Goal: Use online tool/utility: Utilize a website feature to perform a specific function

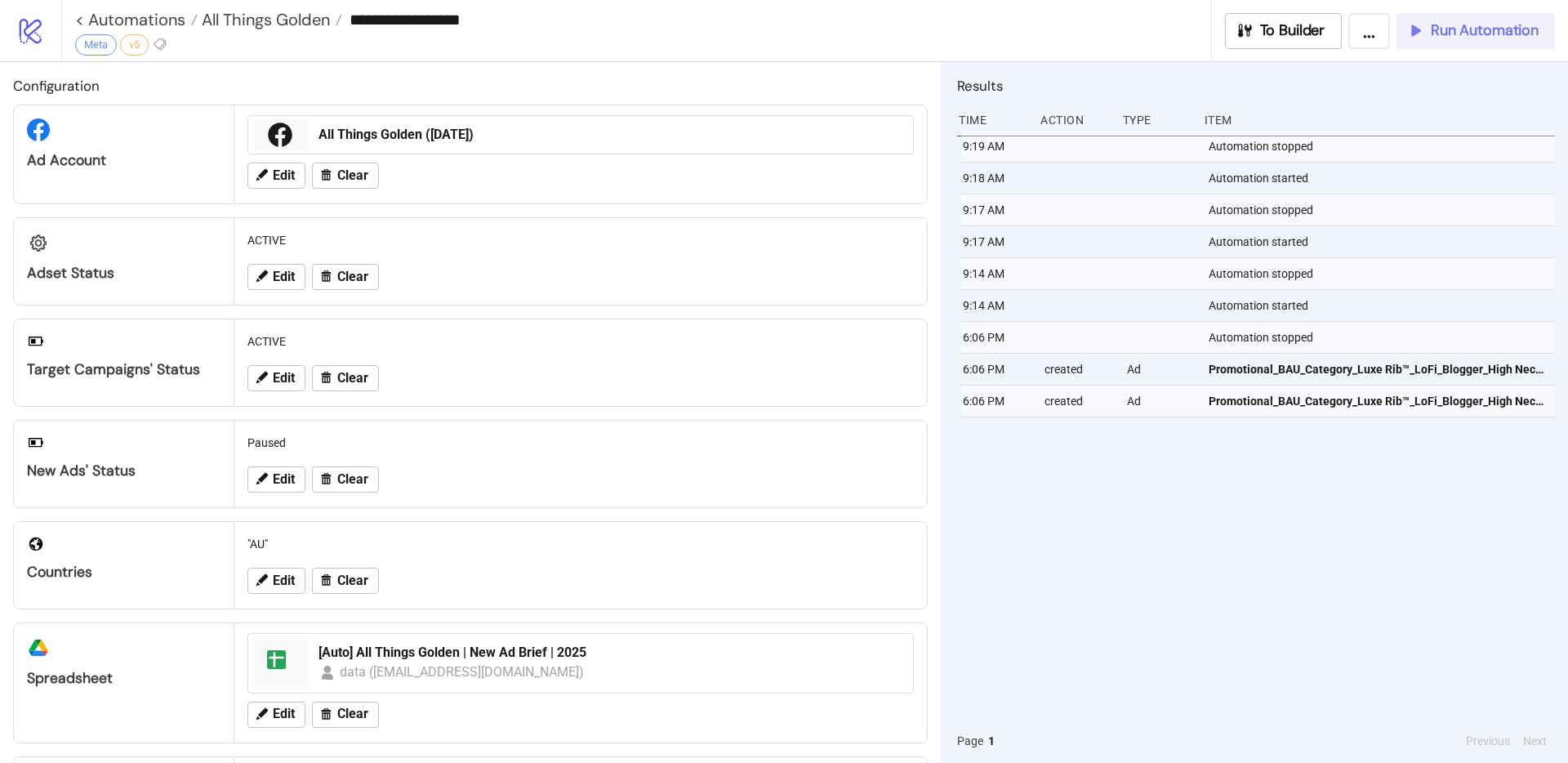
click at [1442, 36] on span "Run Automation" at bounding box center [1484, 30] width 108 height 18
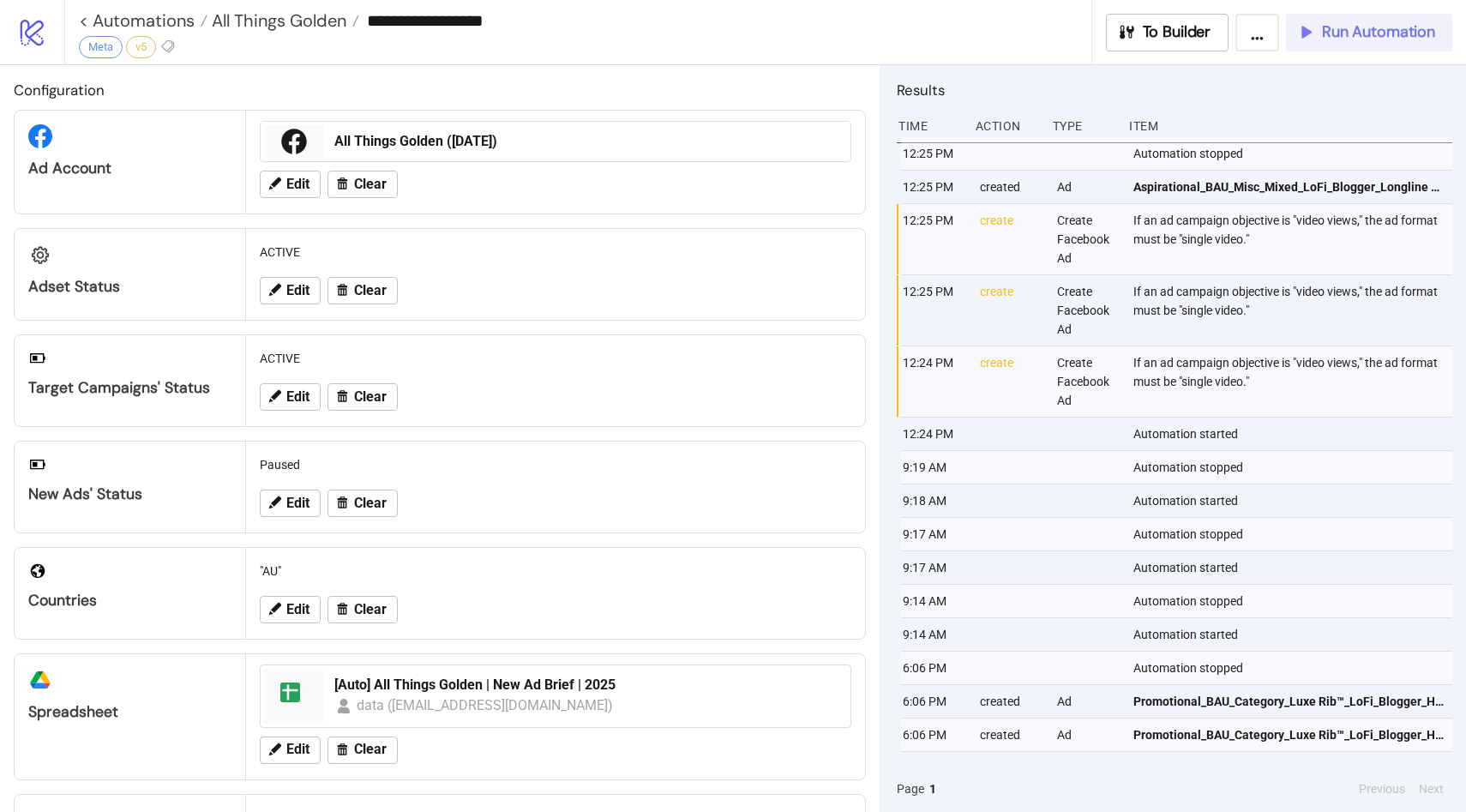
click at [1390, 32] on span "Run Automation" at bounding box center [1378, 32] width 113 height 19
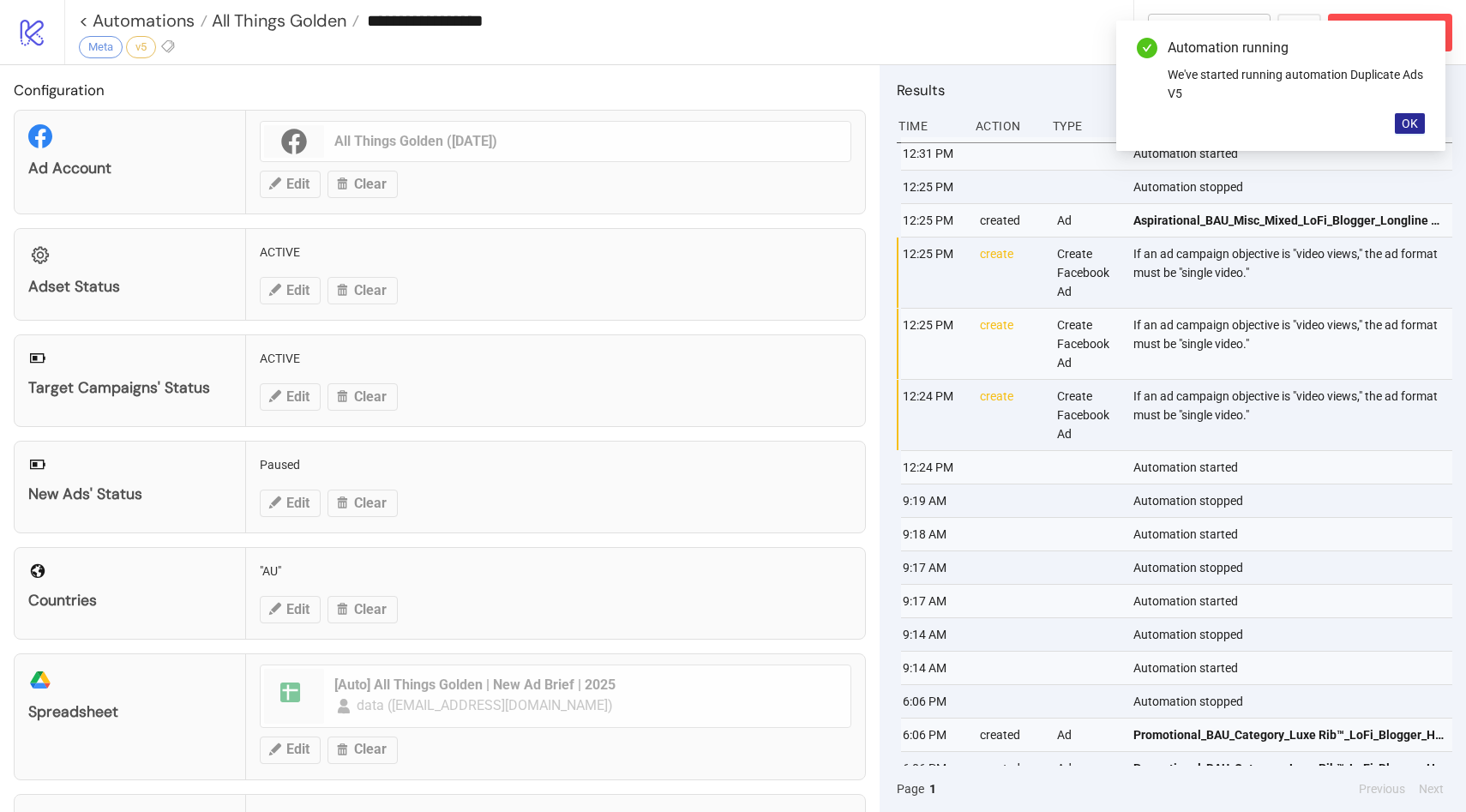
click at [1398, 131] on button "OK" at bounding box center [1410, 123] width 30 height 20
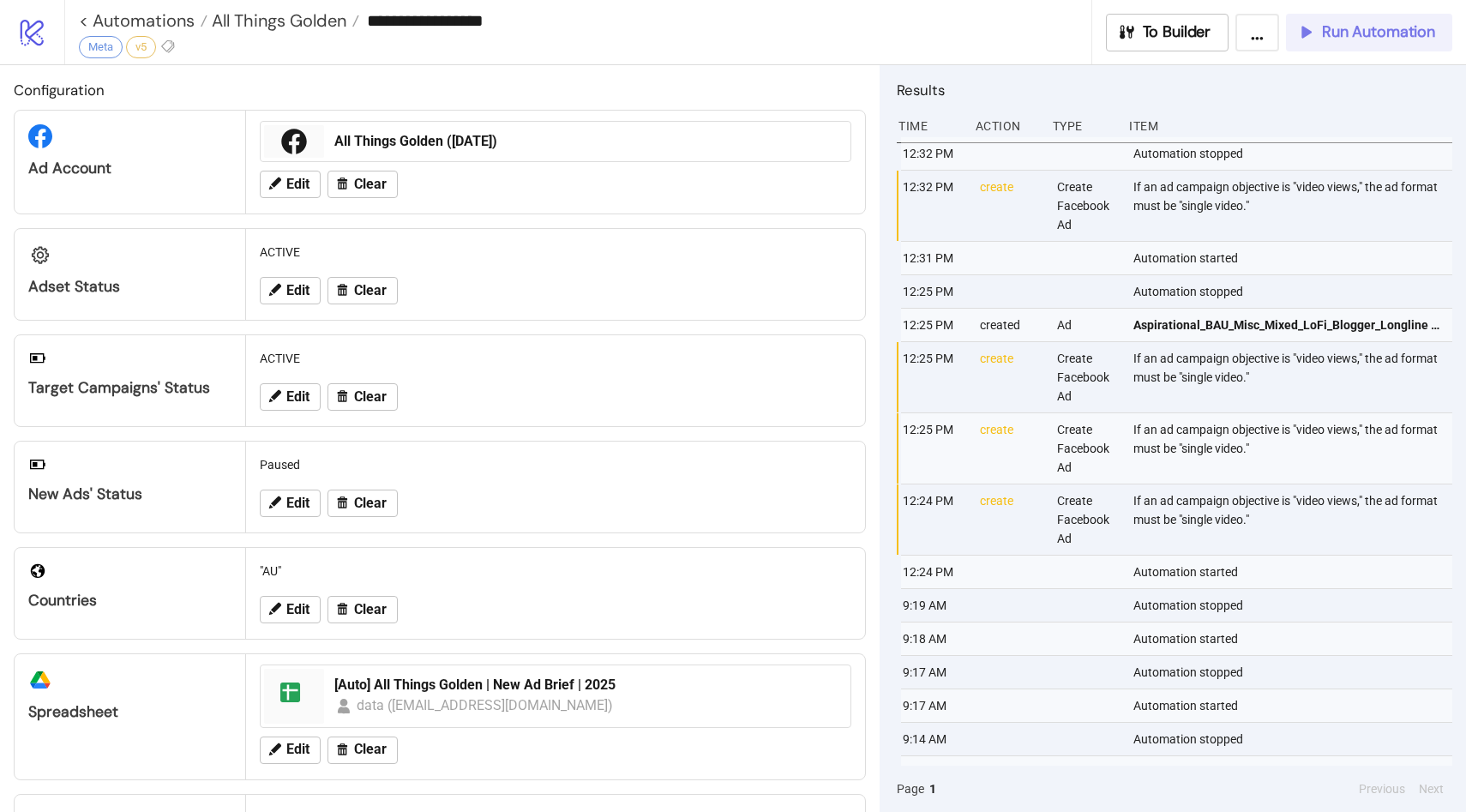
click at [1354, 40] on span "Run Automation" at bounding box center [1378, 32] width 113 height 19
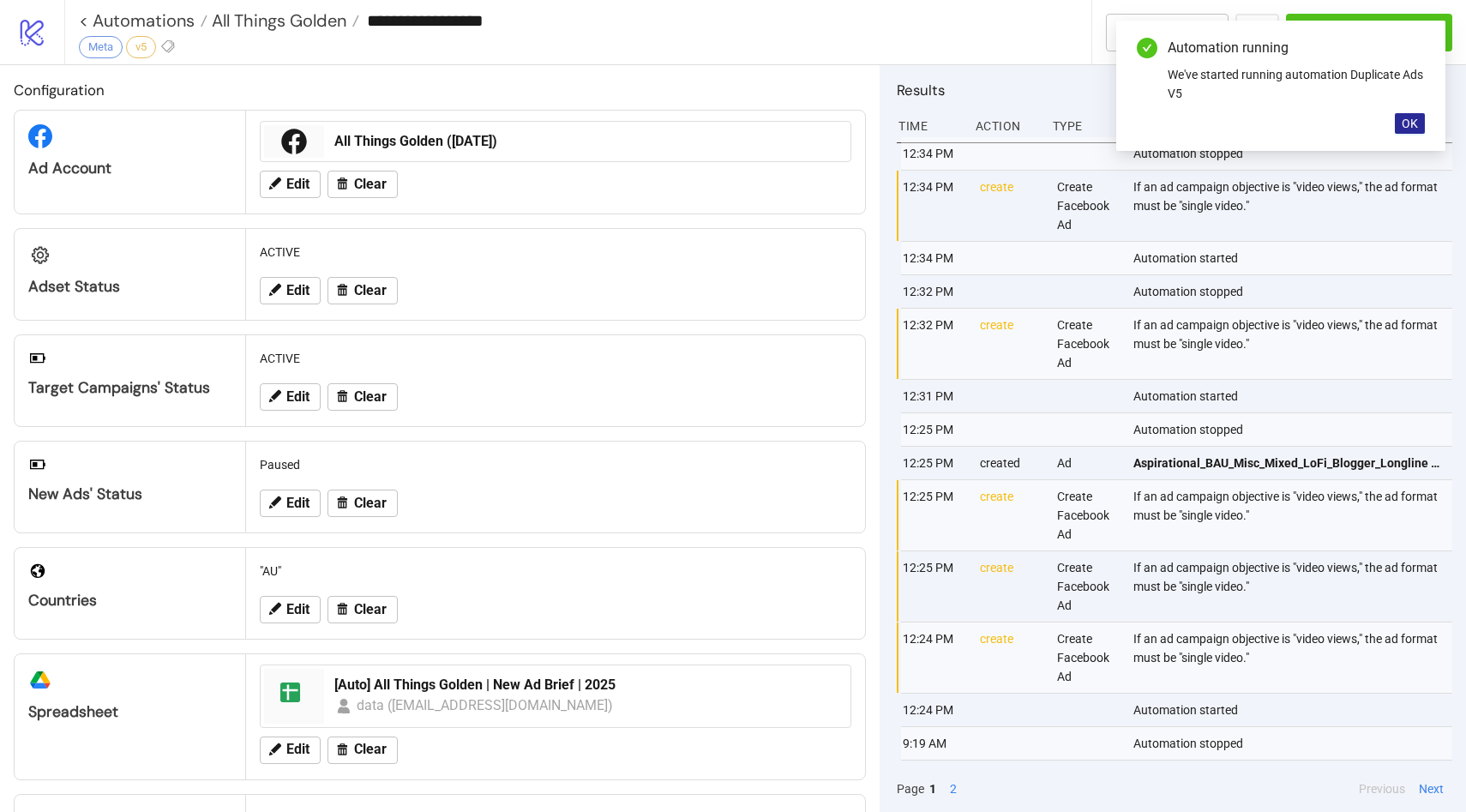
click at [1404, 123] on span "OK" at bounding box center [1410, 124] width 17 height 14
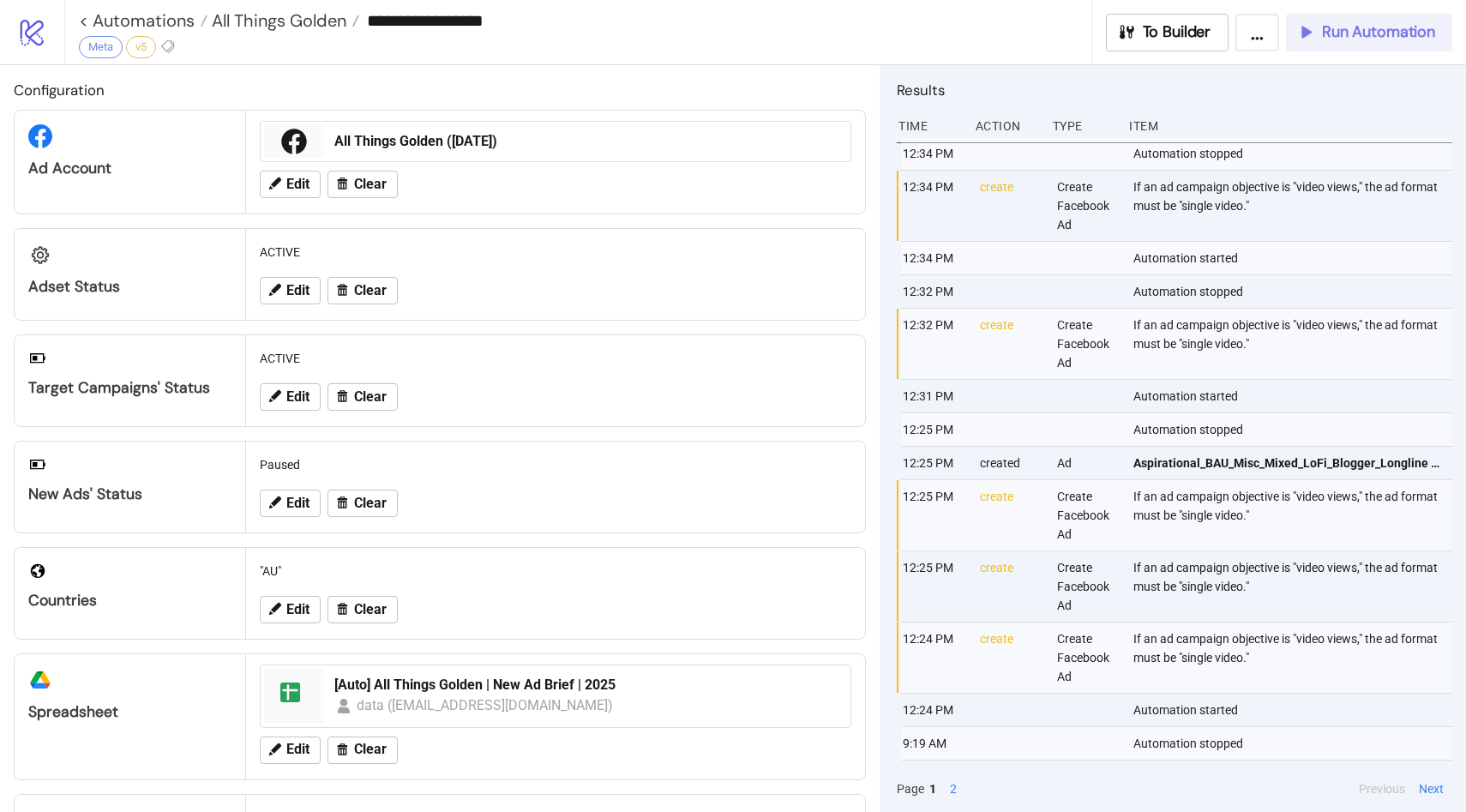
click at [1350, 33] on span "Run Automation" at bounding box center [1378, 32] width 113 height 19
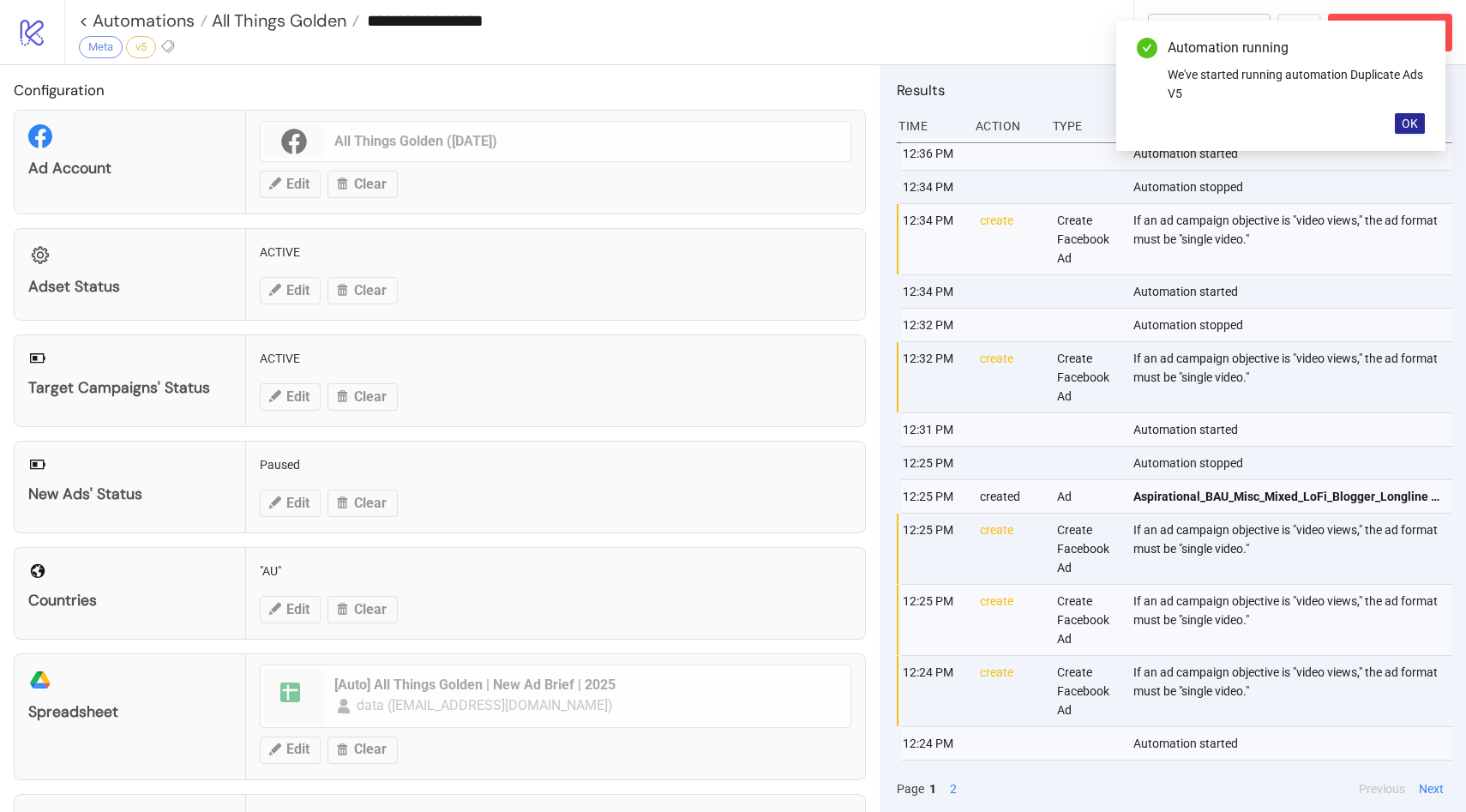
click at [1406, 121] on span "OK" at bounding box center [1410, 124] width 17 height 14
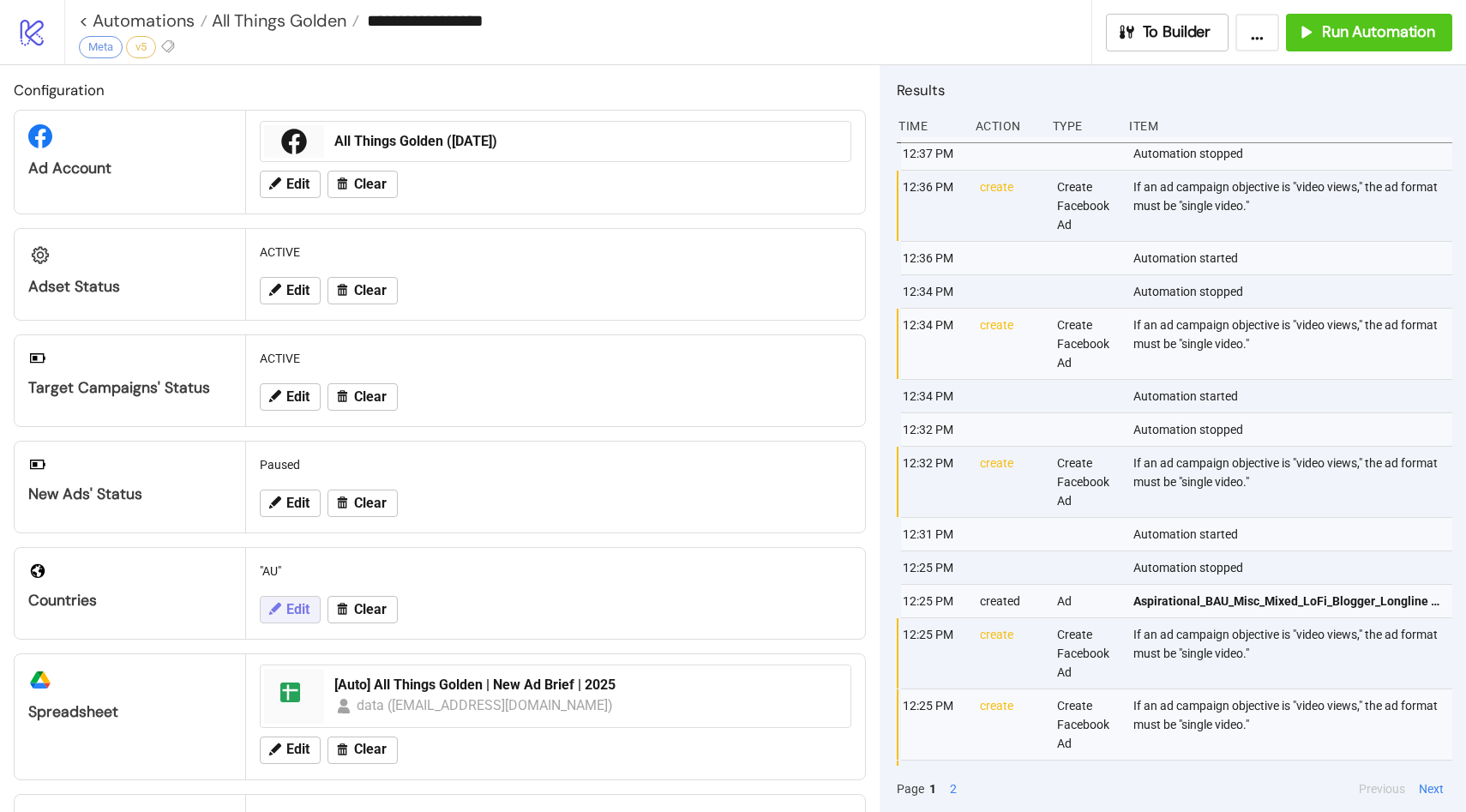
click at [298, 607] on span "Edit" at bounding box center [298, 610] width 23 height 16
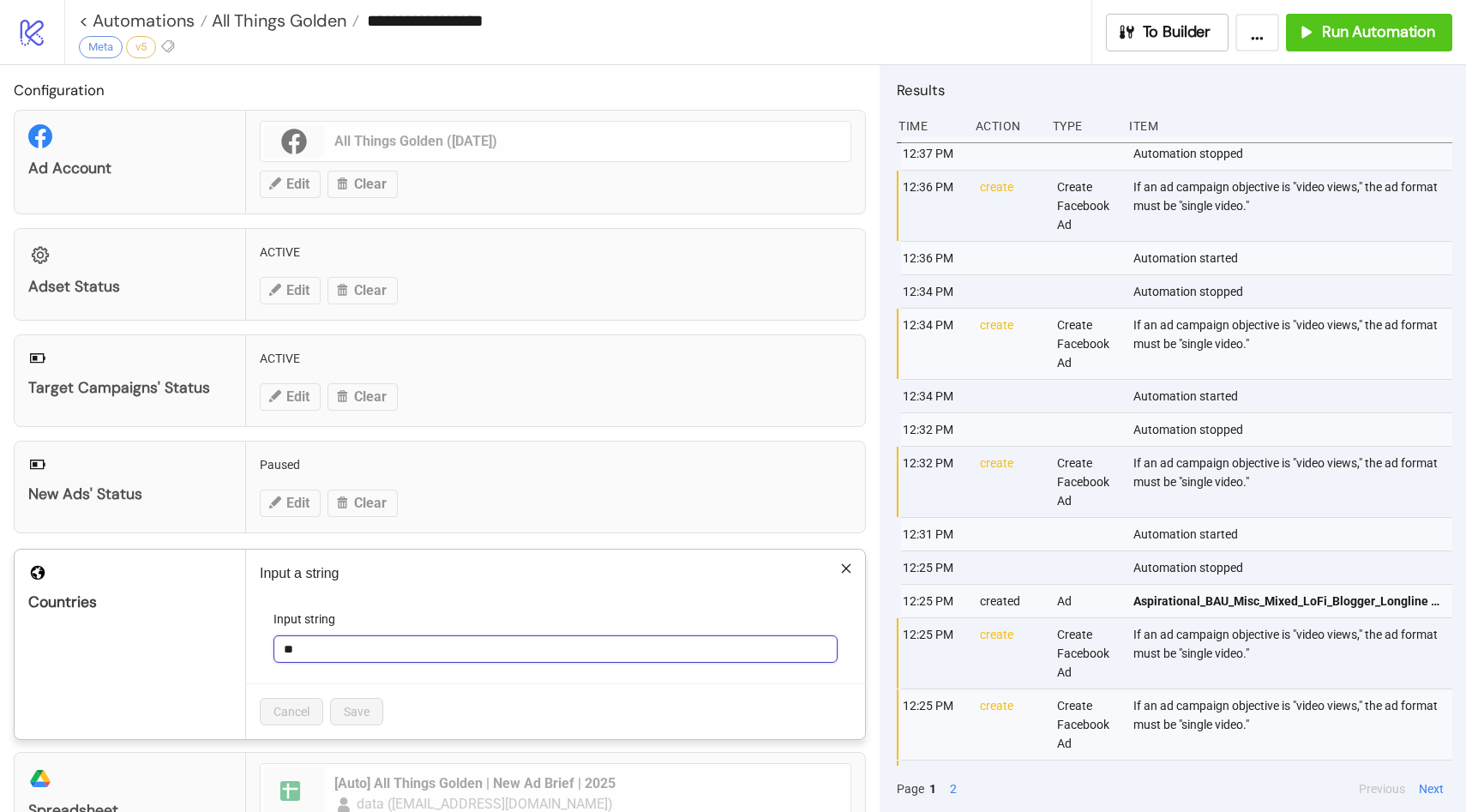
drag, startPoint x: 318, startPoint y: 652, endPoint x: 261, endPoint y: 652, distance: 57.0
click at [261, 652] on form "Input string **" at bounding box center [555, 647] width 591 height 74
type input "**"
click at [368, 713] on span "Save" at bounding box center [356, 712] width 25 height 14
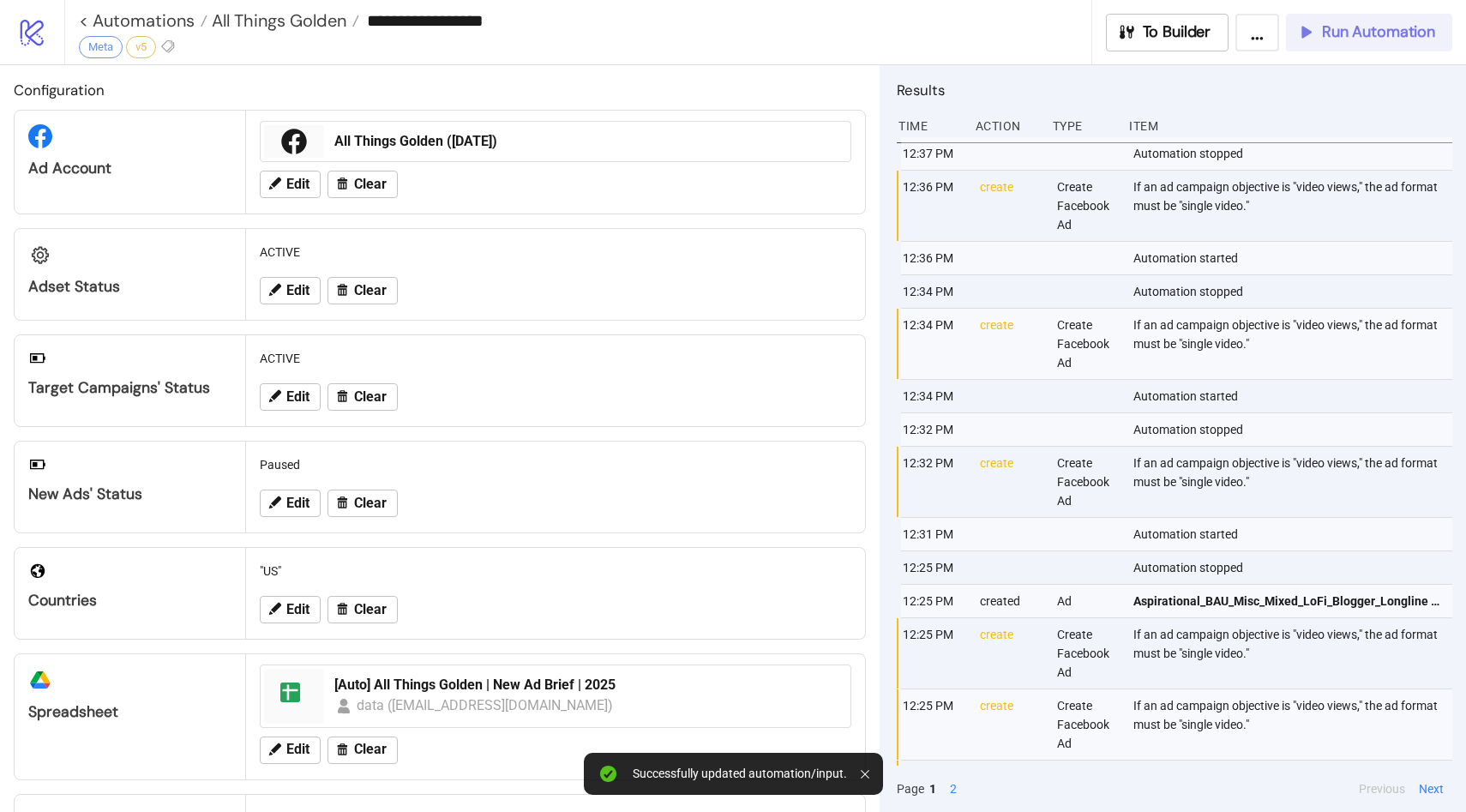
click at [1403, 29] on span "Run Automation" at bounding box center [1378, 32] width 113 height 19
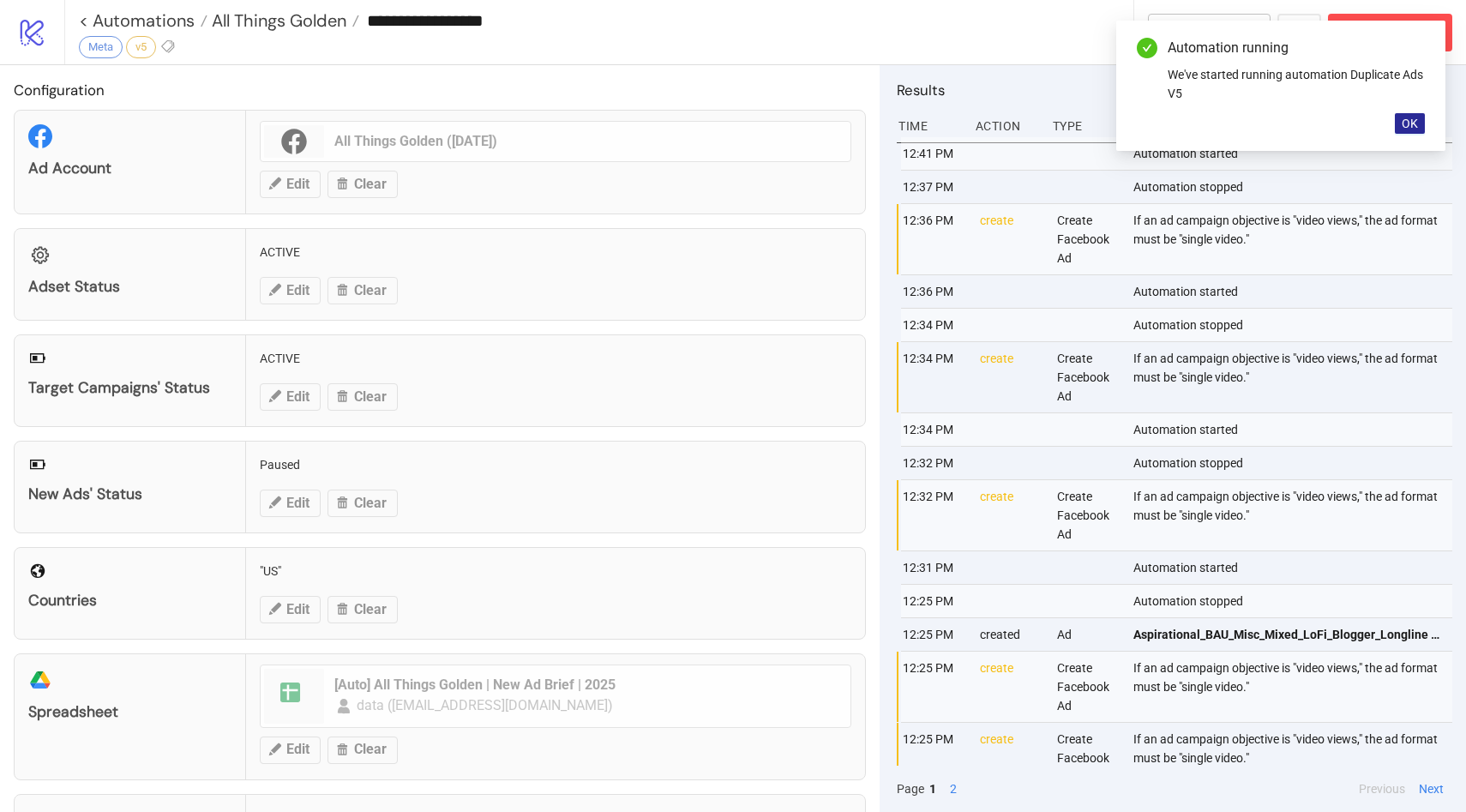
click at [1419, 124] on button "OK" at bounding box center [1410, 123] width 30 height 20
